Goal: Task Accomplishment & Management: Complete application form

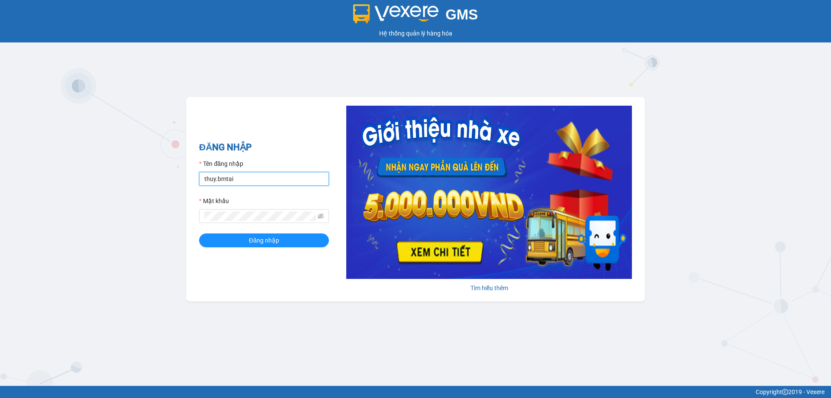
click at [272, 178] on input "thuy.bmtai" at bounding box center [264, 179] width 130 height 14
type input "hoangvinh.bmtai"
click at [290, 242] on button "Đăng nhập" at bounding box center [264, 240] width 130 height 14
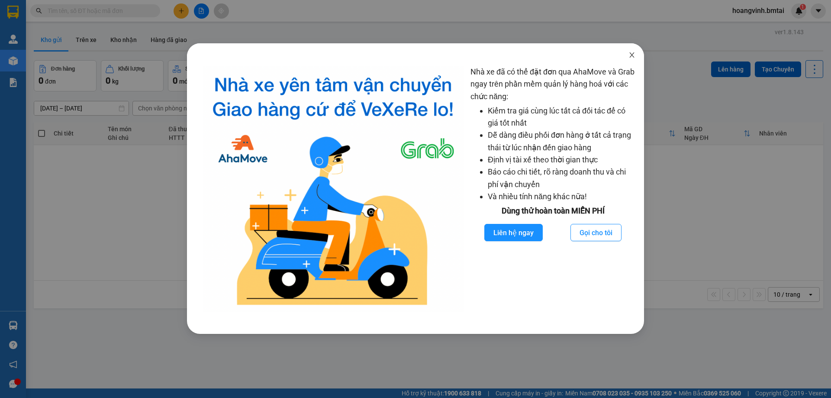
drag, startPoint x: 635, startPoint y: 56, endPoint x: 571, endPoint y: 55, distance: 63.6
click at [635, 55] on icon "close" at bounding box center [631, 55] width 7 height 7
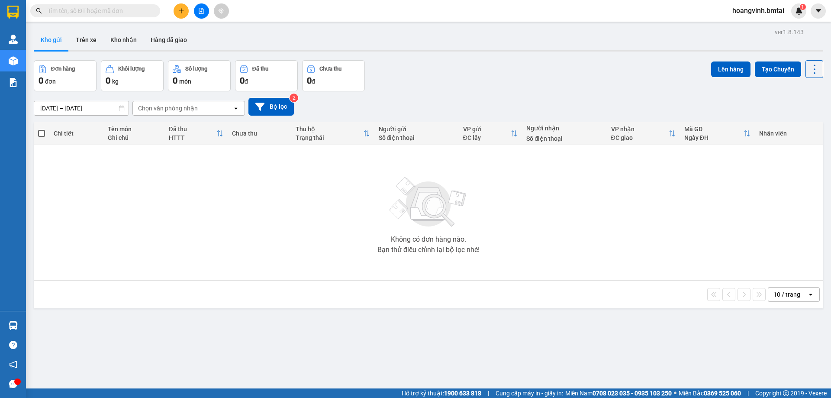
click at [174, 11] on button at bounding box center [181, 10] width 15 height 15
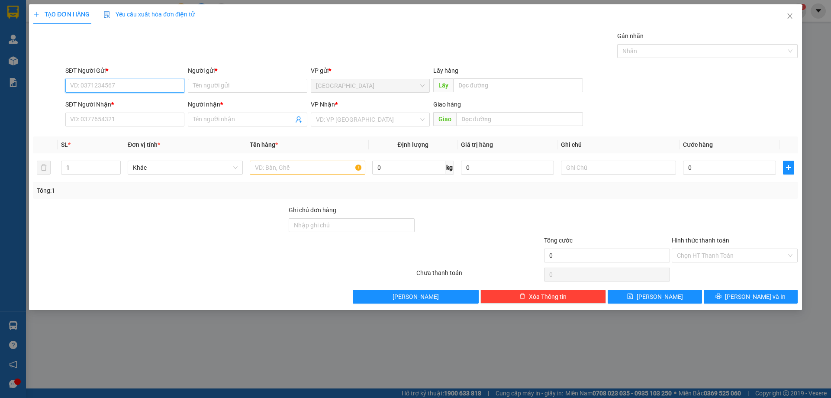
click at [129, 85] on input "SĐT Người Gửi *" at bounding box center [124, 86] width 119 height 14
click at [152, 101] on div "0917999505 - [GEOGRAPHIC_DATA]" at bounding box center [125, 103] width 109 height 10
type input "0917999505"
type input "[PERSON_NAME]"
type input "0377166339"
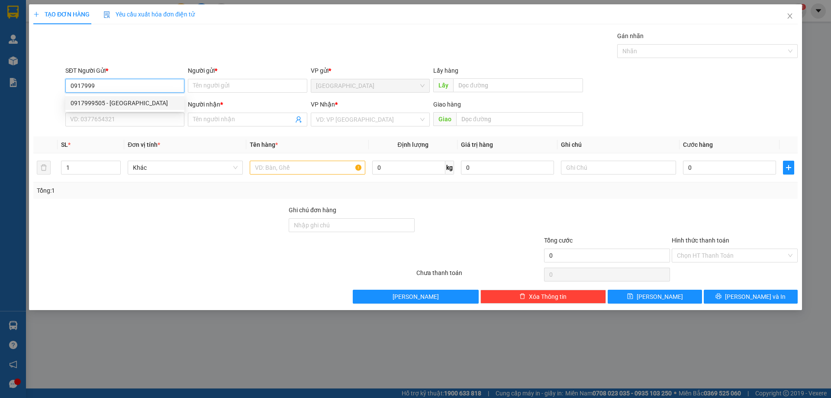
type input "Chị Uyên"
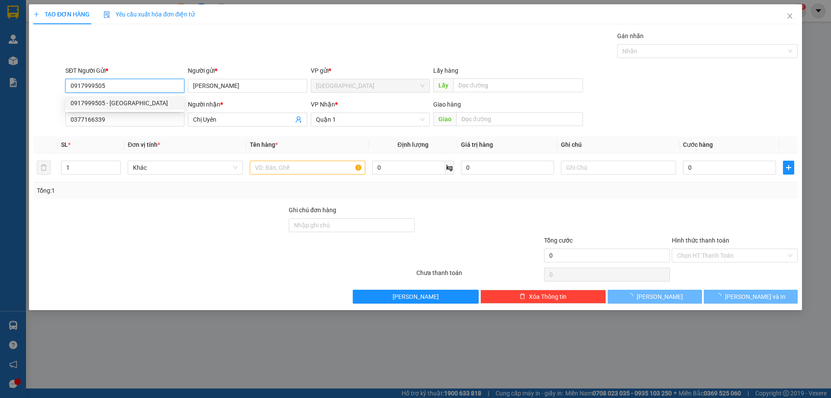
type input "40.000"
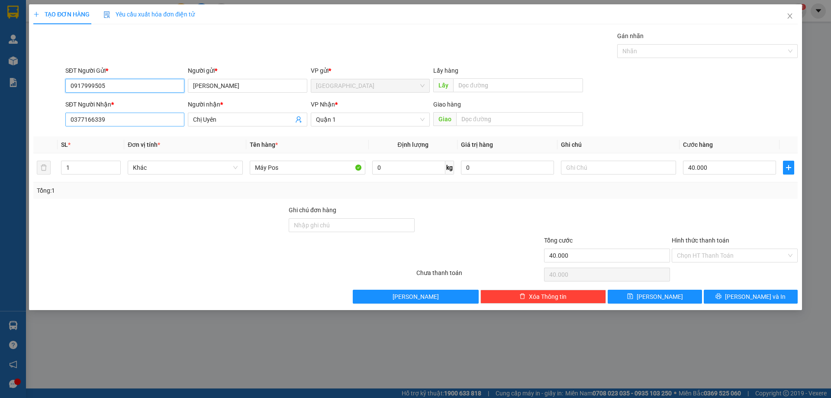
type input "0917999505"
drag, startPoint x: 136, startPoint y: 121, endPoint x: 51, endPoint y: 136, distance: 86.2
click at [51, 136] on div "Transit Pickup Surcharge Ids Transit Deliver Surcharge Ids Transit Deliver Surc…" at bounding box center [415, 167] width 764 height 272
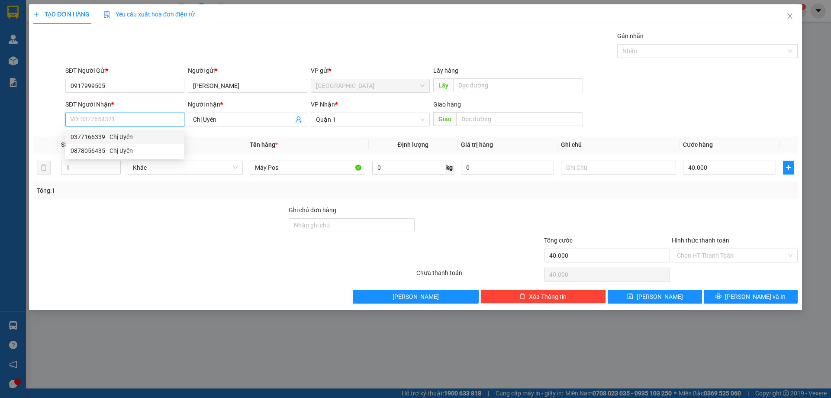
click at [132, 135] on div "0377166339 - Chị Uyên" at bounding box center [125, 137] width 109 height 10
type input "0377166339"
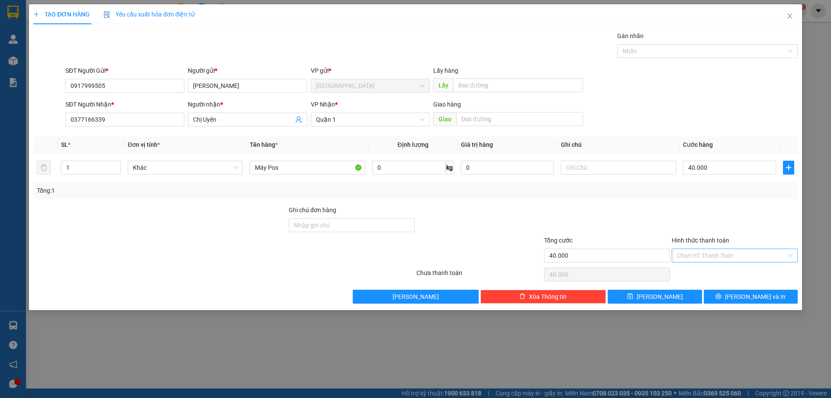
click at [703, 256] on input "Hình thức thanh toán" at bounding box center [732, 255] width 110 height 13
click at [696, 301] on div "Chuyển khoản" at bounding box center [735, 301] width 116 height 10
type input "0"
click at [676, 195] on div "Tổng: 1" at bounding box center [415, 190] width 764 height 16
click at [747, 300] on span "[PERSON_NAME] và In" at bounding box center [755, 297] width 61 height 10
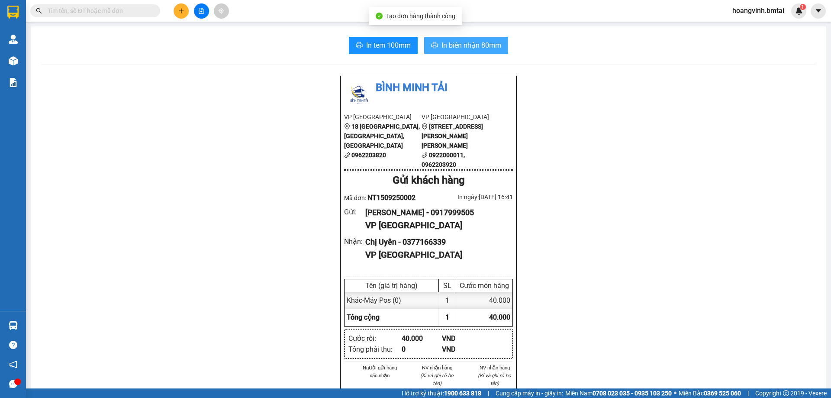
click at [483, 43] on span "In biên nhận 80mm" at bounding box center [472, 45] width 60 height 11
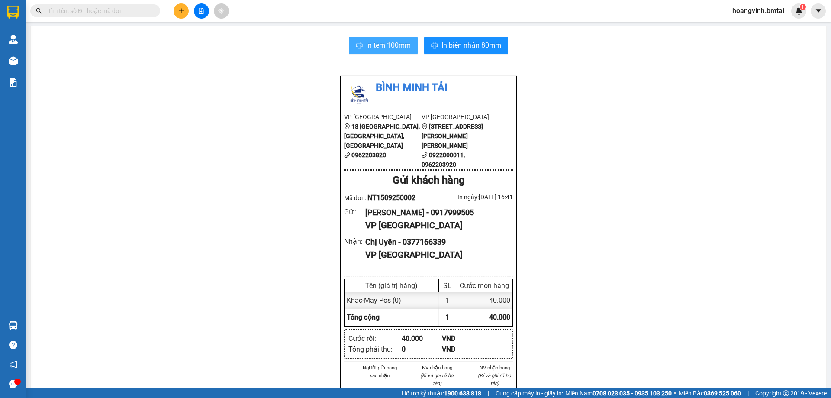
click at [400, 51] on span "In tem 100mm" at bounding box center [388, 45] width 45 height 11
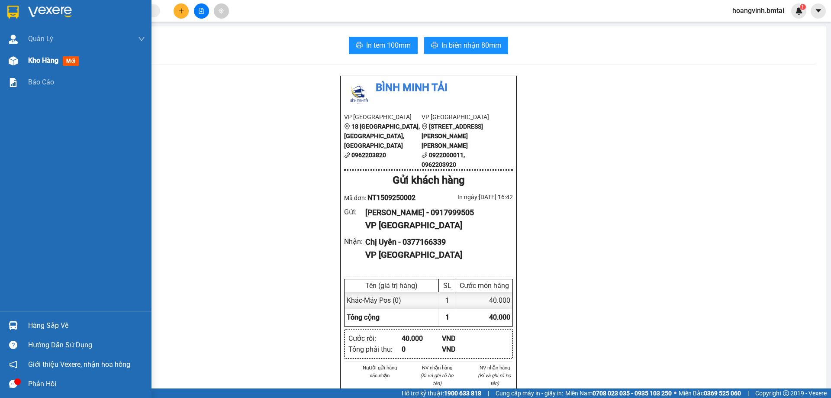
click at [32, 61] on span "Kho hàng" at bounding box center [43, 60] width 30 height 8
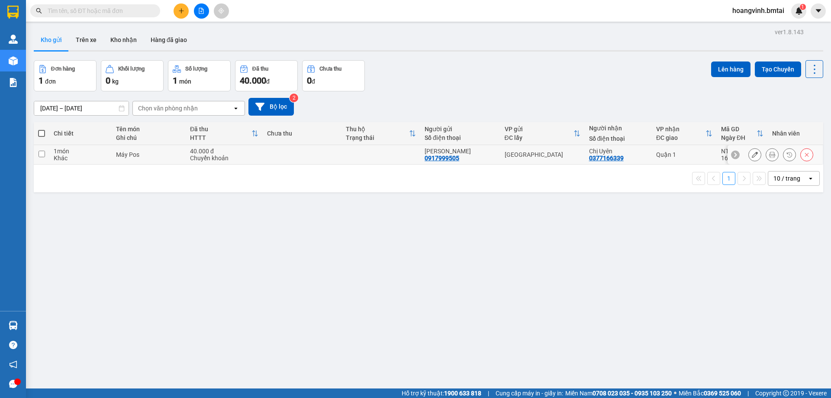
click at [39, 155] on input "checkbox" at bounding box center [42, 154] width 6 height 6
checkbox input "true"
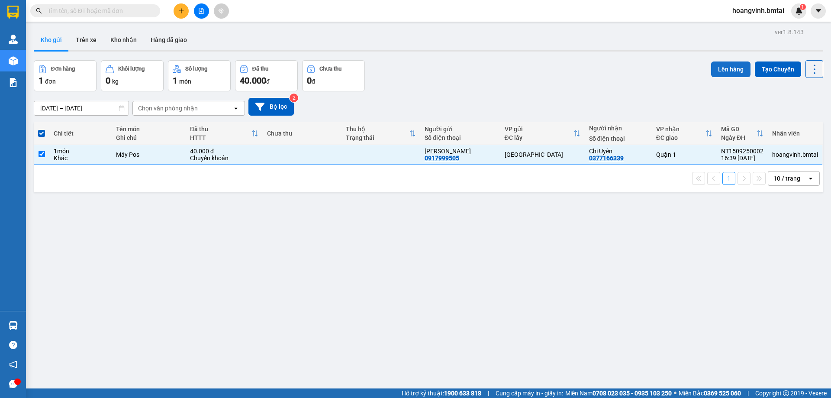
click at [726, 73] on button "Lên hàng" at bounding box center [730, 69] width 39 height 16
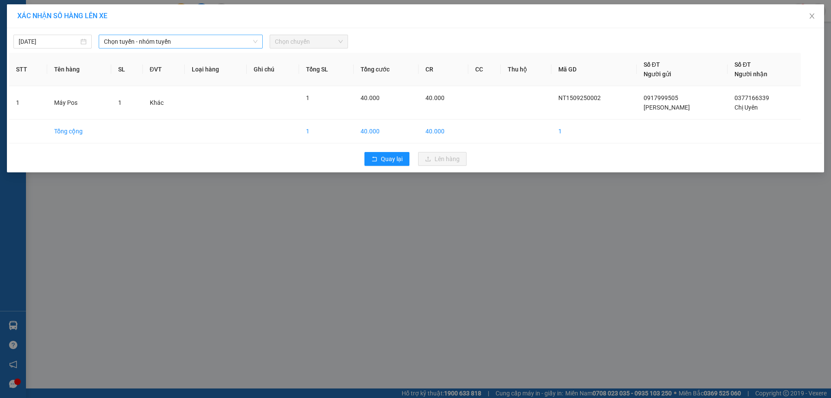
click at [154, 46] on span "Chọn tuyến - nhóm tuyến" at bounding box center [181, 41] width 154 height 13
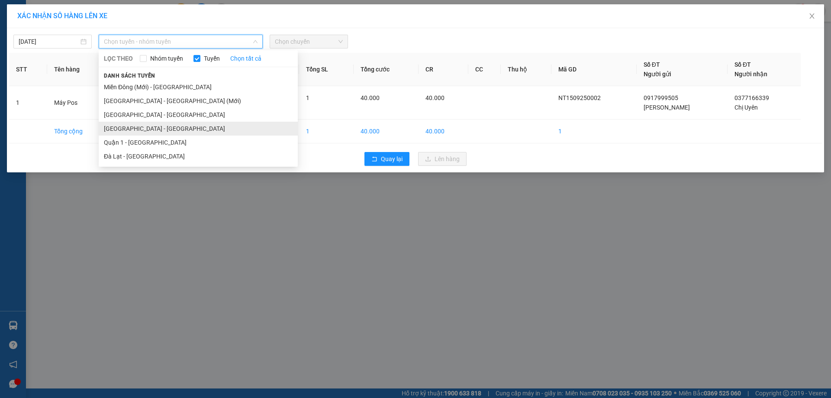
click at [182, 125] on li "[GEOGRAPHIC_DATA] - [GEOGRAPHIC_DATA]" at bounding box center [198, 129] width 199 height 14
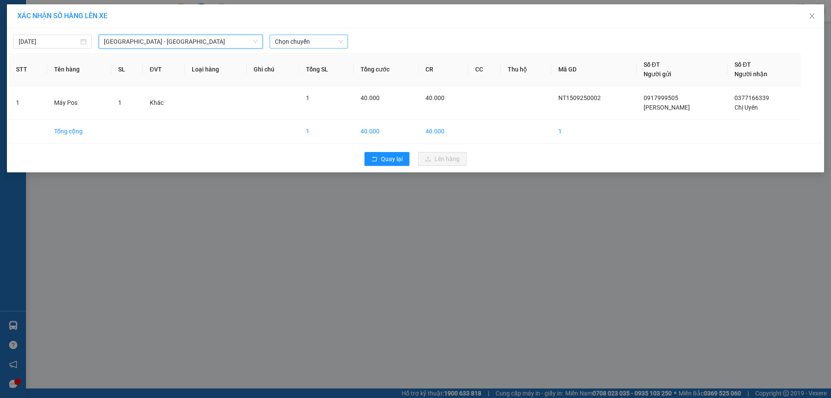
click at [321, 46] on span "Chọn chuyến" at bounding box center [309, 41] width 68 height 13
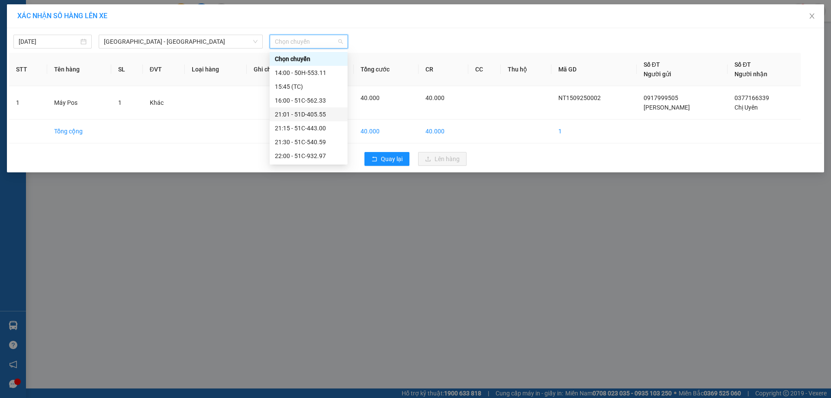
click at [319, 113] on div "21:01 - 51D-405.55" at bounding box center [309, 115] width 68 height 10
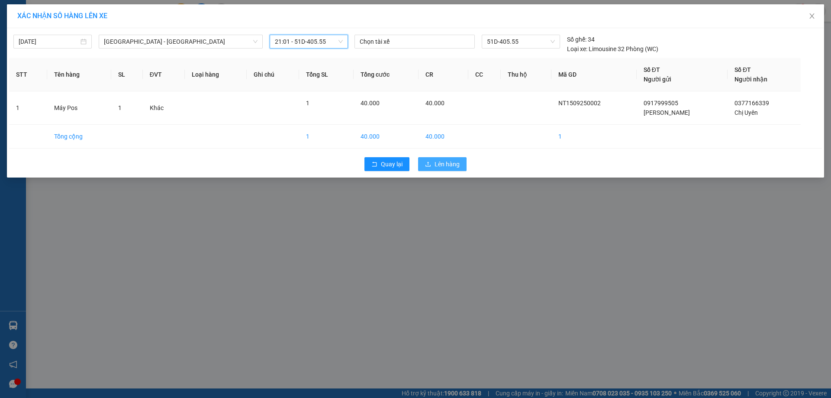
click at [437, 163] on span "Lên hàng" at bounding box center [447, 164] width 25 height 10
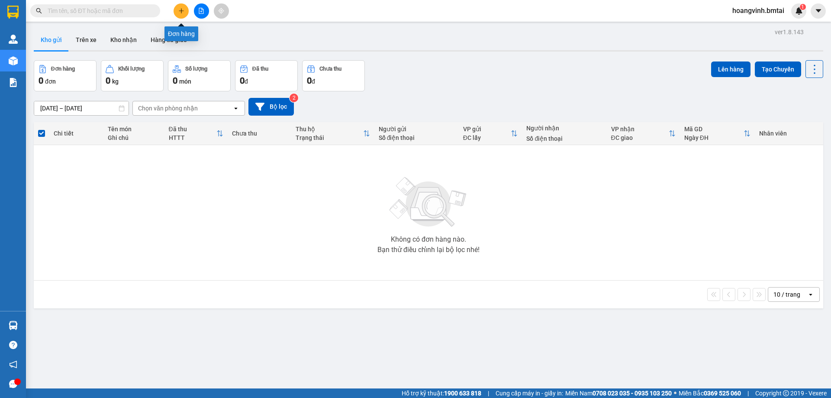
click at [177, 12] on button at bounding box center [181, 10] width 15 height 15
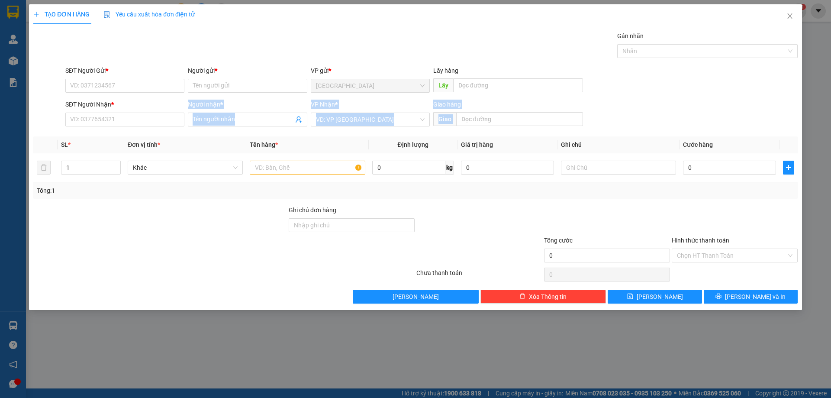
click at [131, 129] on div "Transit Pickup Surcharge Ids Transit Deliver Surcharge Ids Transit Deliver Surc…" at bounding box center [415, 167] width 764 height 272
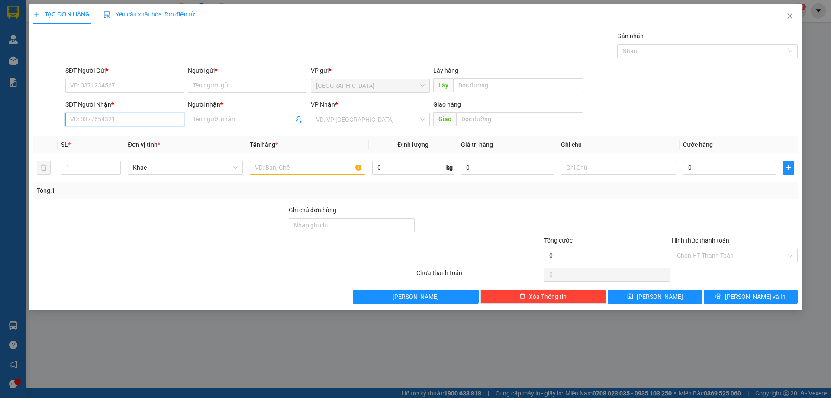
click at [133, 122] on input "SĐT Người Nhận *" at bounding box center [124, 120] width 119 height 14
click at [234, 118] on input "Người nhận *" at bounding box center [243, 120] width 100 height 10
type input "c"
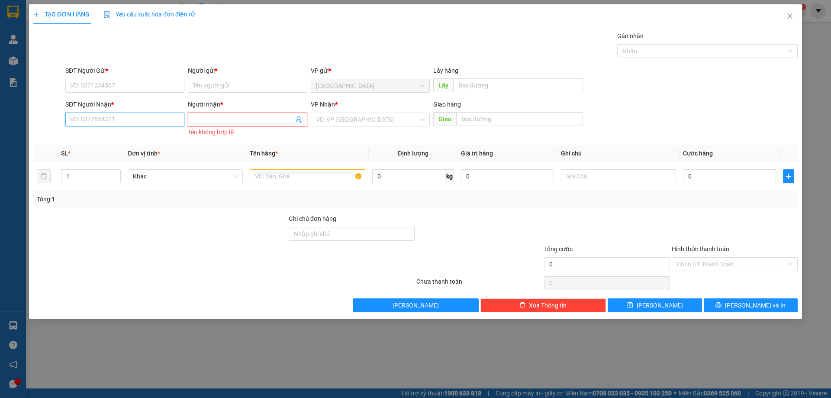
click at [114, 117] on input "SĐT Người Nhận *" at bounding box center [124, 120] width 119 height 14
click at [135, 86] on input "SĐT Người Gửi *" at bounding box center [124, 86] width 119 height 14
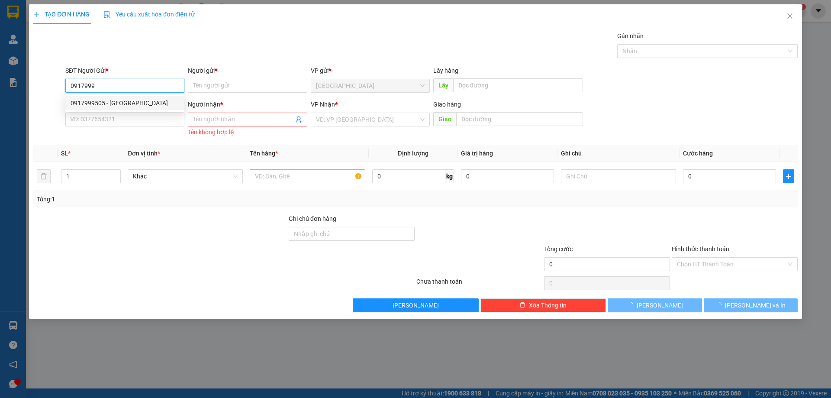
click at [142, 106] on div "0917999505 - [GEOGRAPHIC_DATA]" at bounding box center [125, 103] width 109 height 10
type input "0917999505"
type input "[PERSON_NAME]"
type input "0377166339"
type input "Chị Uyên"
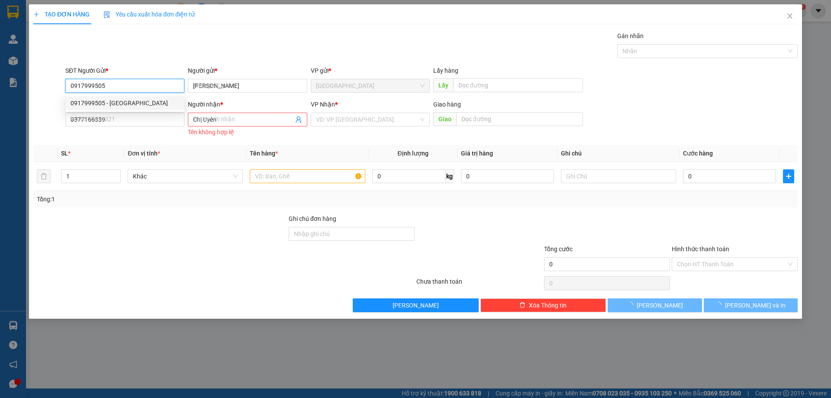
type input "40.000"
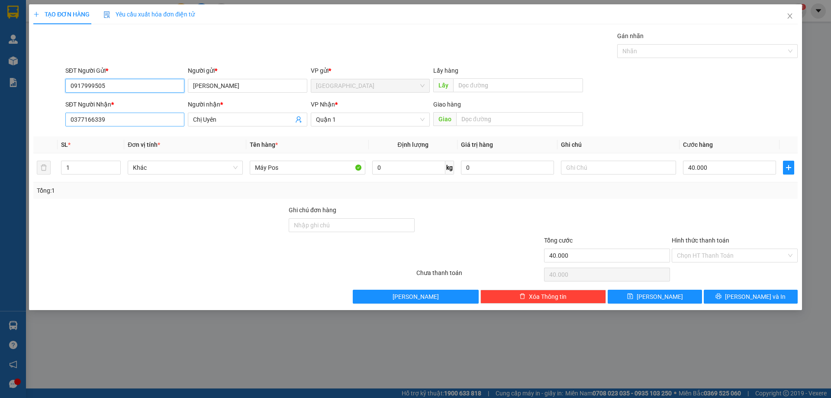
type input "0917999505"
click at [133, 122] on input "0377166339" at bounding box center [124, 120] width 119 height 14
drag, startPoint x: 71, startPoint y: 123, endPoint x: 57, endPoint y: 127, distance: 14.4
click at [57, 127] on div "SĐT Người Nhận * 0377166339 Người nhận * Chị Uyên VP Nhận * Quận 1 Giao hàng Gi…" at bounding box center [415, 115] width 766 height 30
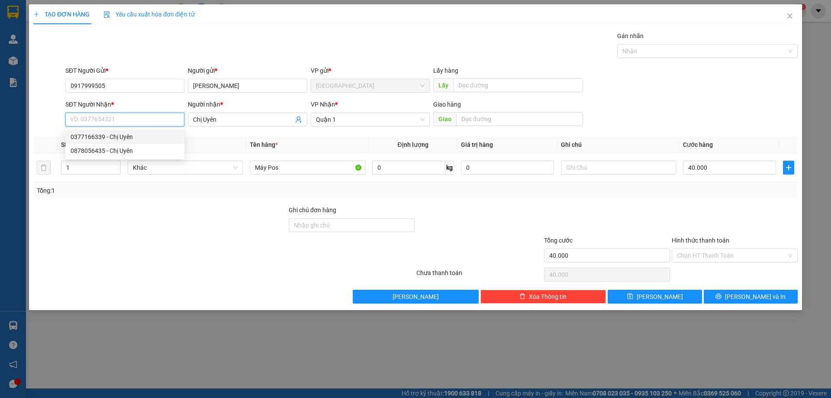
click at [121, 115] on input "SĐT Người Nhận *" at bounding box center [124, 120] width 119 height 14
click at [115, 153] on div "0878056435 - Chị Uyên" at bounding box center [125, 151] width 109 height 10
drag, startPoint x: 112, startPoint y: 115, endPoint x: 45, endPoint y: 129, distance: 68.1
click at [37, 128] on div "SĐT Người Nhận * 0878056435 0878056435 Người nhận * Chị Uyên VP Nhận * Quận 1 G…" at bounding box center [415, 115] width 766 height 30
type input "0878056435"
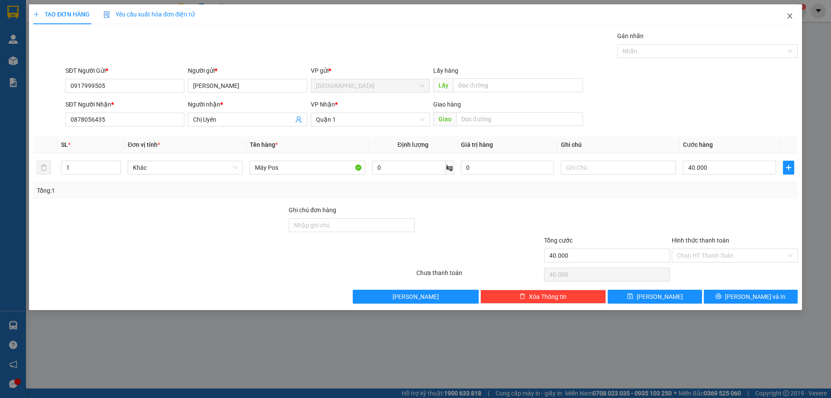
click at [793, 18] on icon "close" at bounding box center [789, 16] width 7 height 7
